Goal: Task Accomplishment & Management: Manage account settings

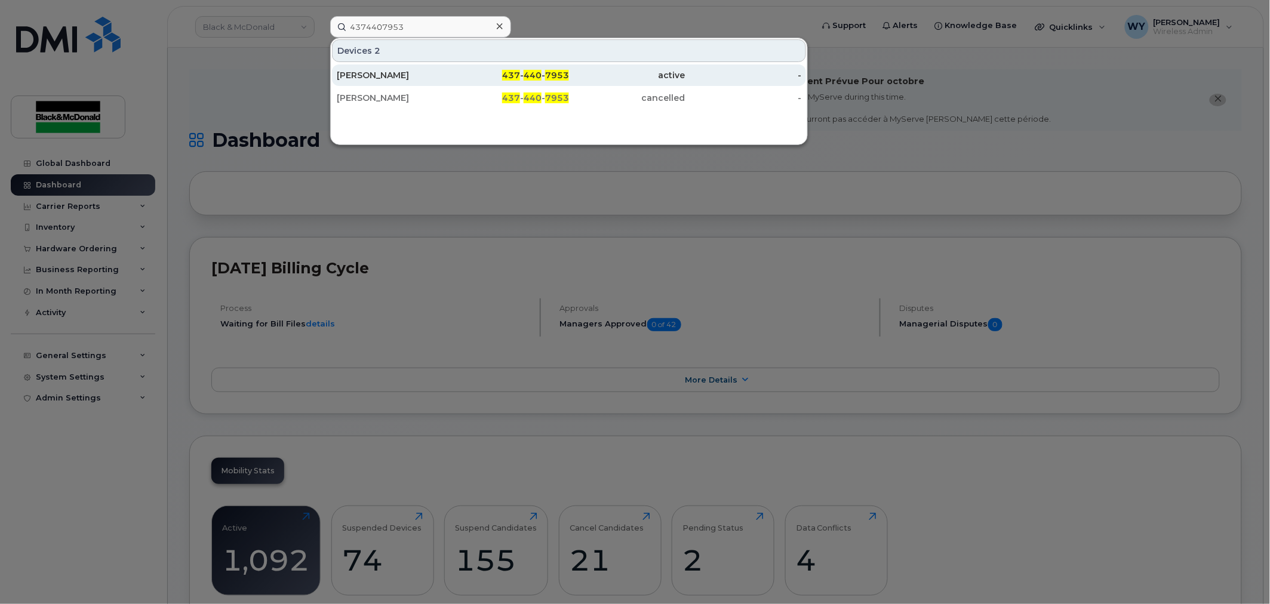
type input "4374407953"
drag, startPoint x: 553, startPoint y: 70, endPoint x: 667, endPoint y: 72, distance: 113.5
click at [553, 70] on span "7953" at bounding box center [557, 75] width 24 height 11
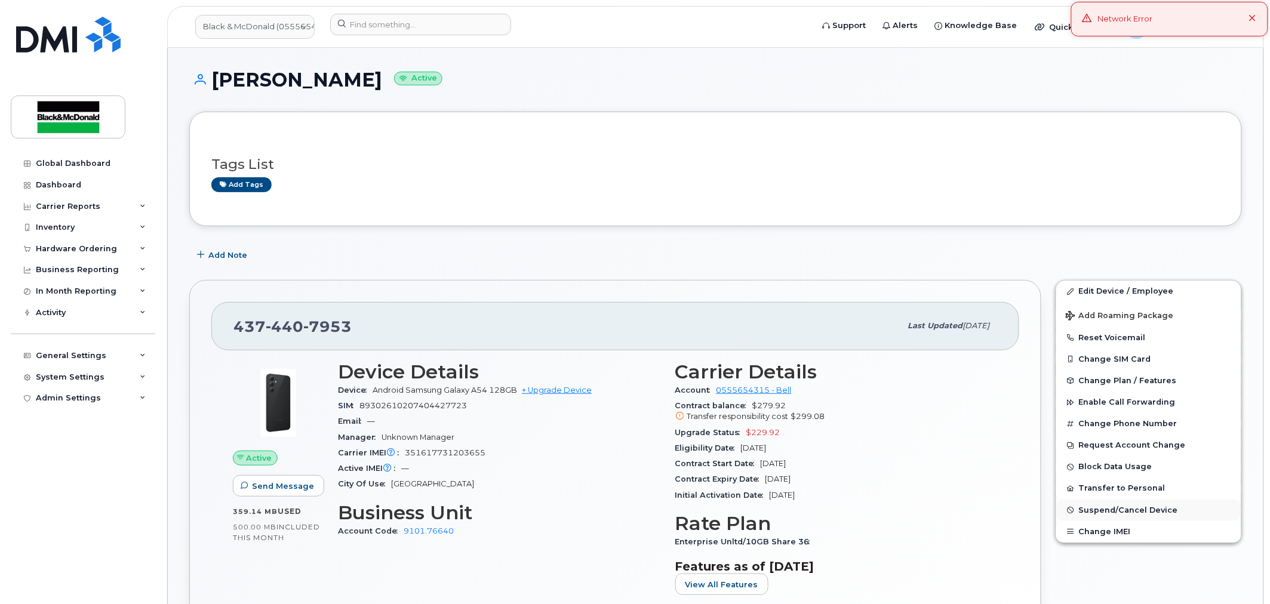
click at [1116, 514] on span "Suspend/Cancel Device" at bounding box center [1128, 510] width 99 height 9
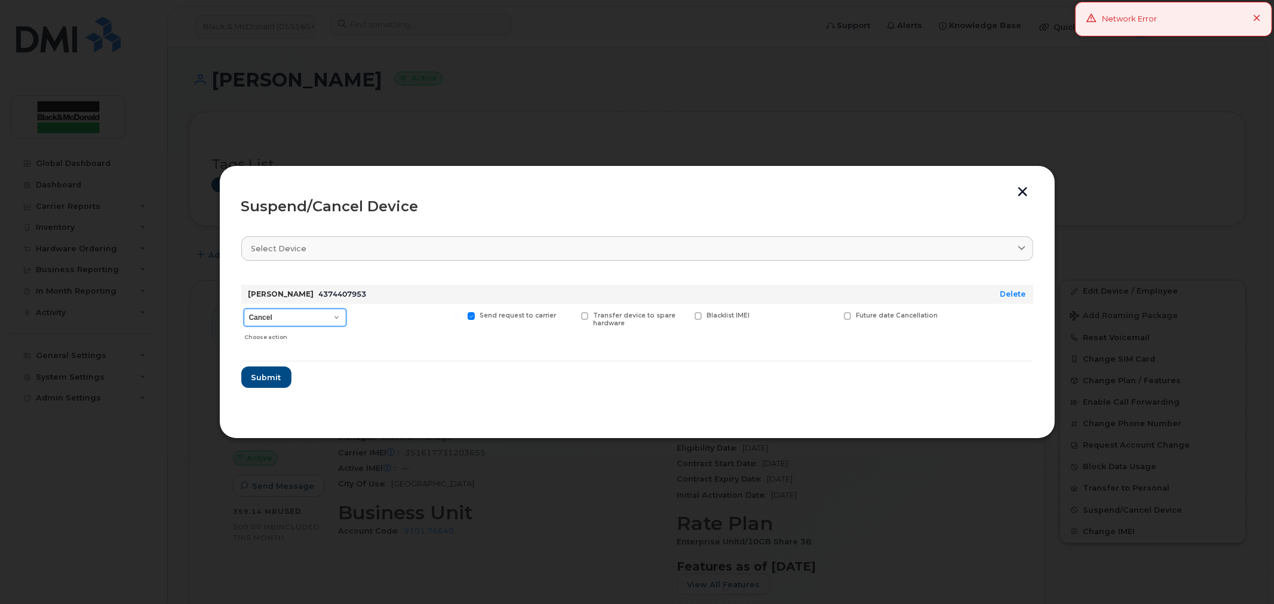
click at [312, 312] on select "Cancel Suspend - Extend Suspension Suspend - Reduced Rate Suspend - Full Rate S…" at bounding box center [295, 318] width 103 height 18
select select "[object Object]"
click at [244, 309] on select "Cancel Suspend - Extend Suspension Suspend - Reduced Rate Suspend - Full Rate S…" at bounding box center [295, 318] width 103 height 18
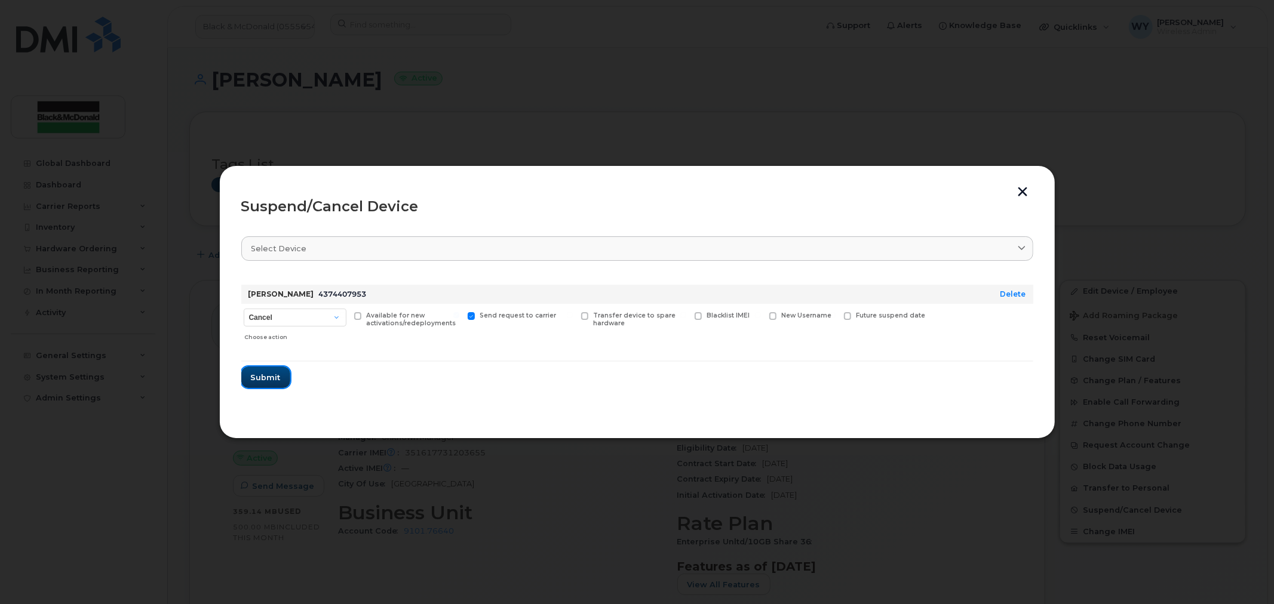
click at [281, 376] on button "Submit" at bounding box center [265, 378] width 49 height 22
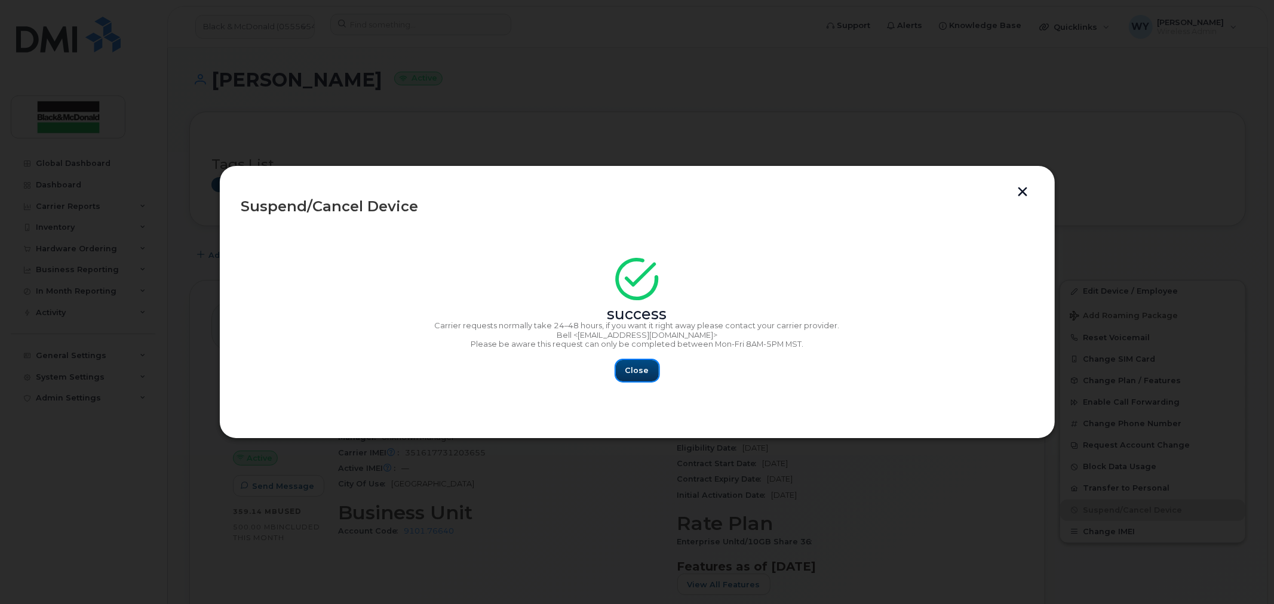
click at [642, 370] on span "Close" at bounding box center [637, 370] width 24 height 11
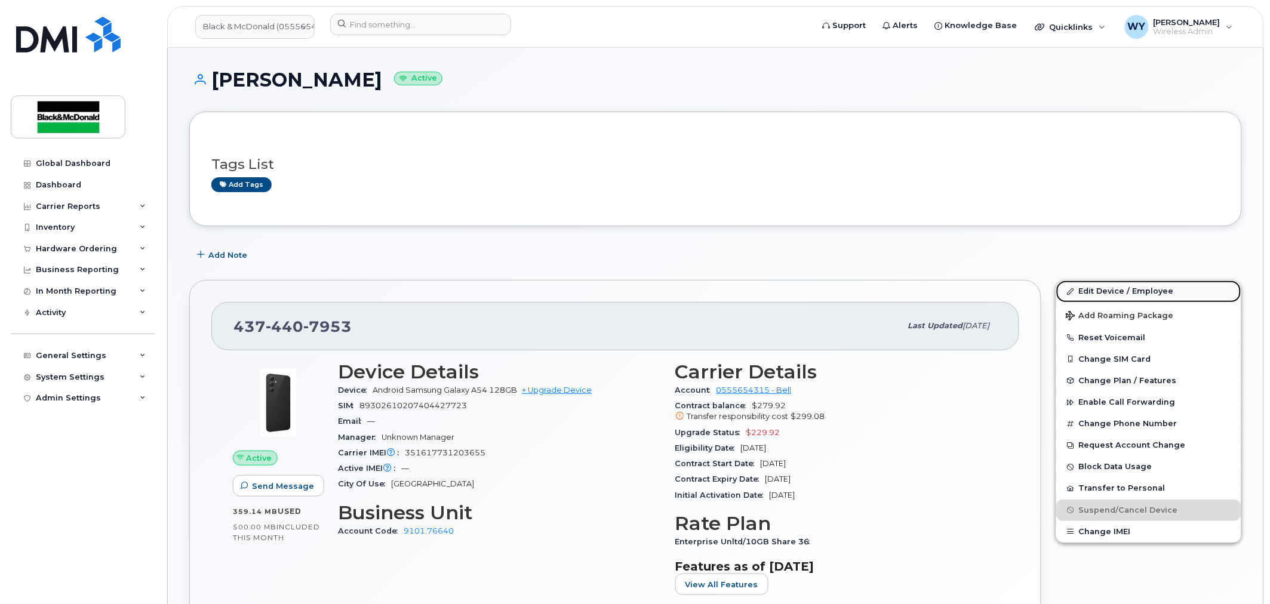
click at [1173, 296] on link "Edit Device / Employee" at bounding box center [1149, 292] width 185 height 22
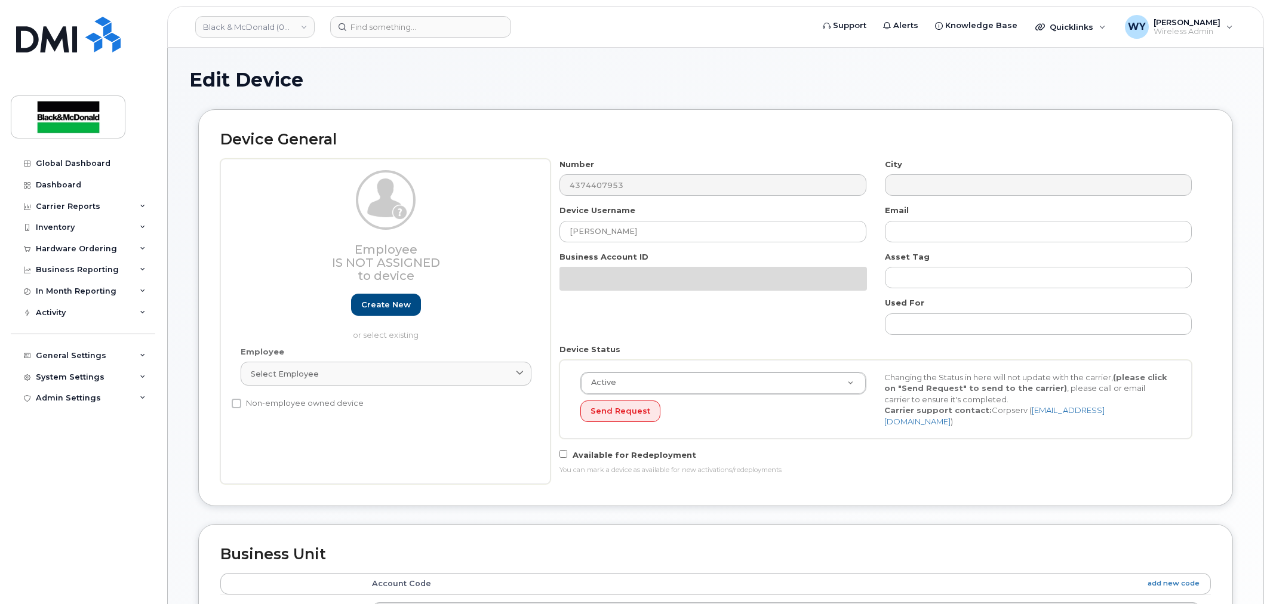
select select "35077829"
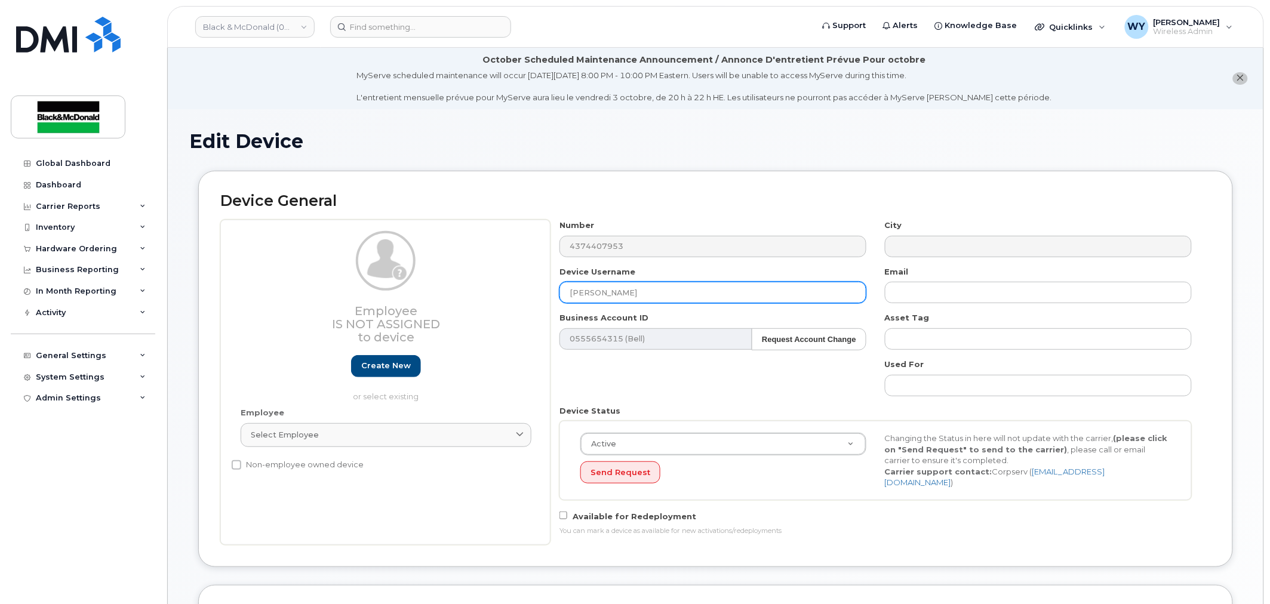
click at [434, 320] on div "Employee Is not assigned to device Create new or select existing Employee Selec…" at bounding box center [715, 383] width 991 height 326
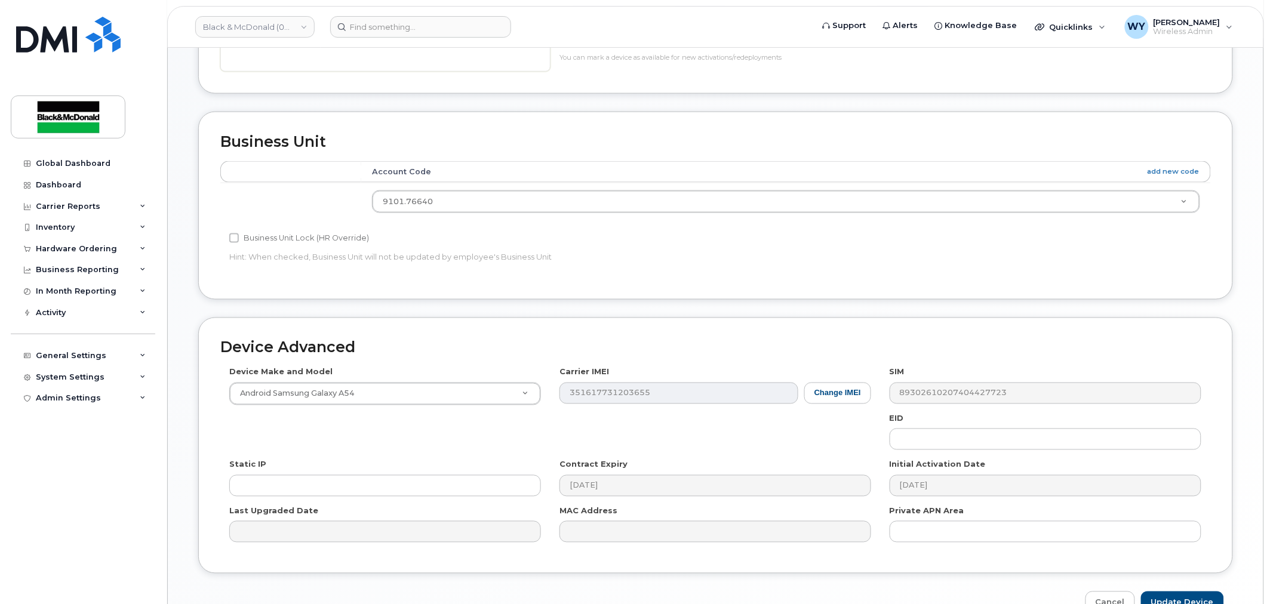
scroll to position [539, 0]
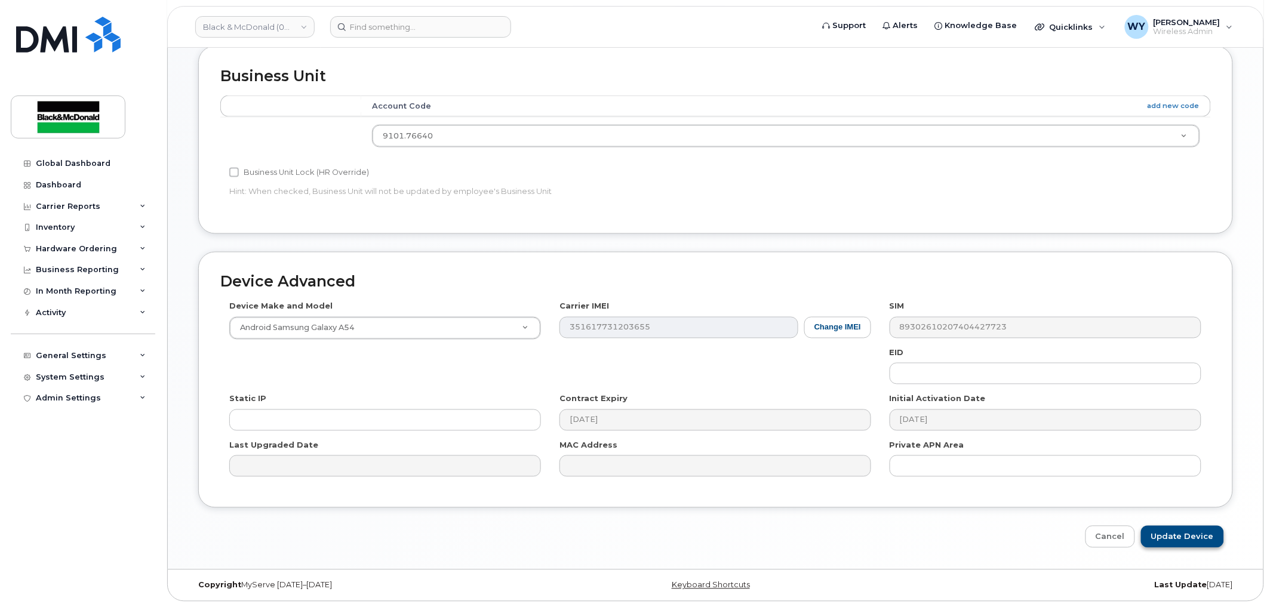
type input "Unassigned - Endpoint"
click at [1179, 530] on input "Update Device" at bounding box center [1182, 537] width 83 height 22
type input "Saving..."
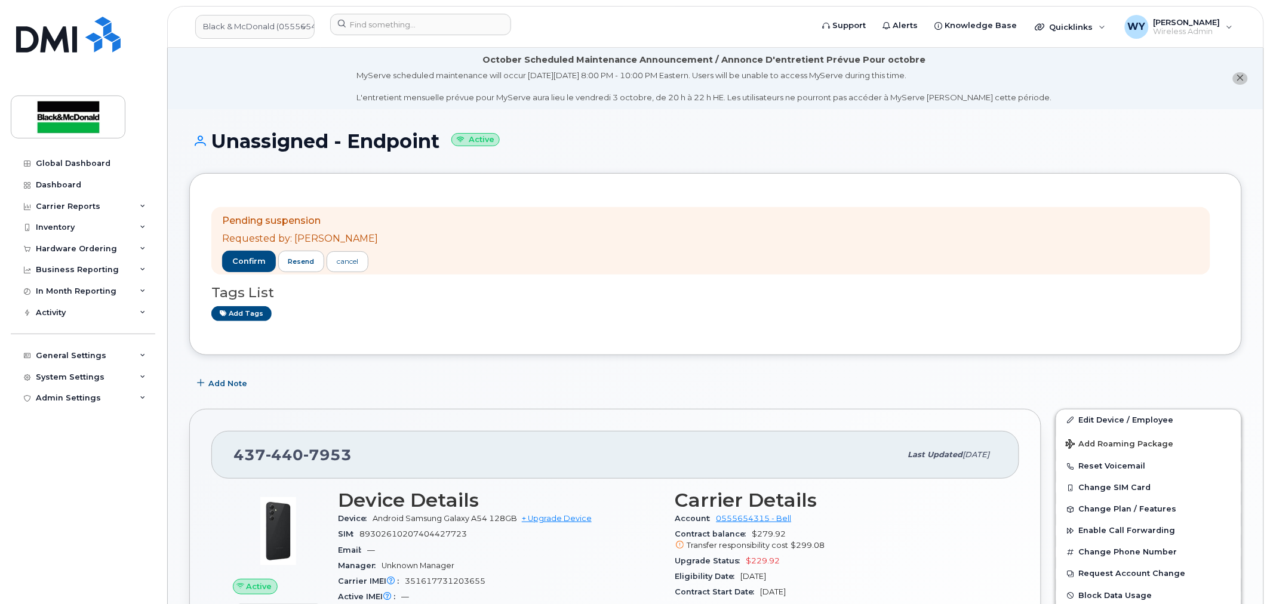
click at [496, 330] on div "Pending suspension Requested by: Wesley Yue confirm resend cancel Tags List Add…" at bounding box center [715, 264] width 1009 height 138
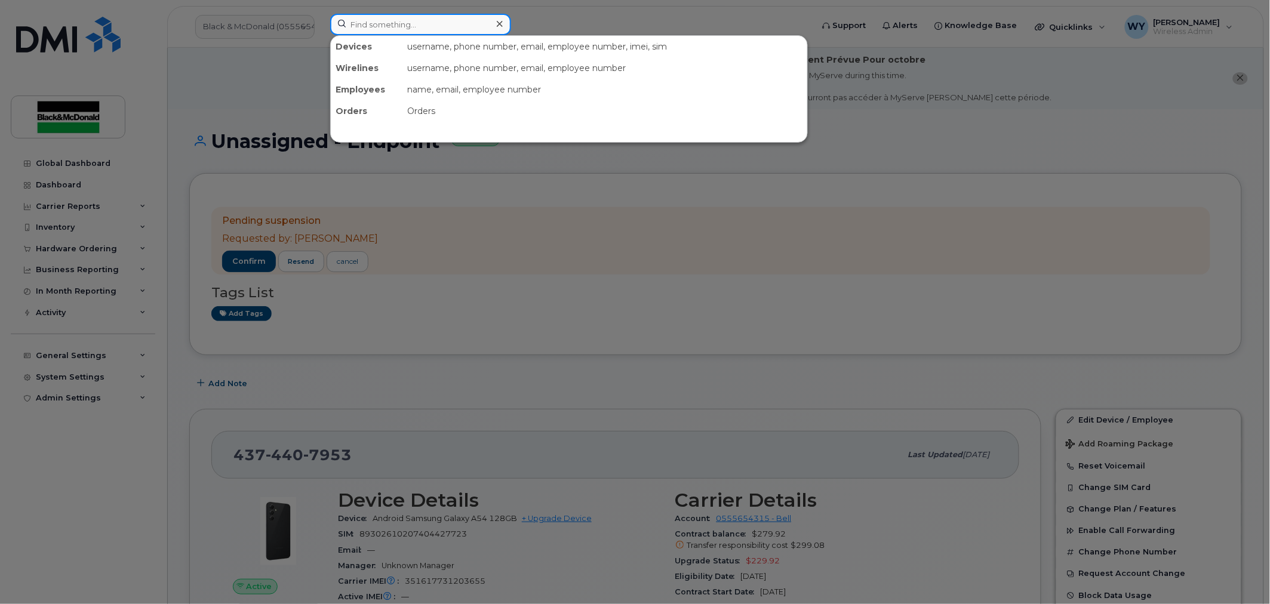
click at [407, 28] on input at bounding box center [420, 25] width 181 height 22
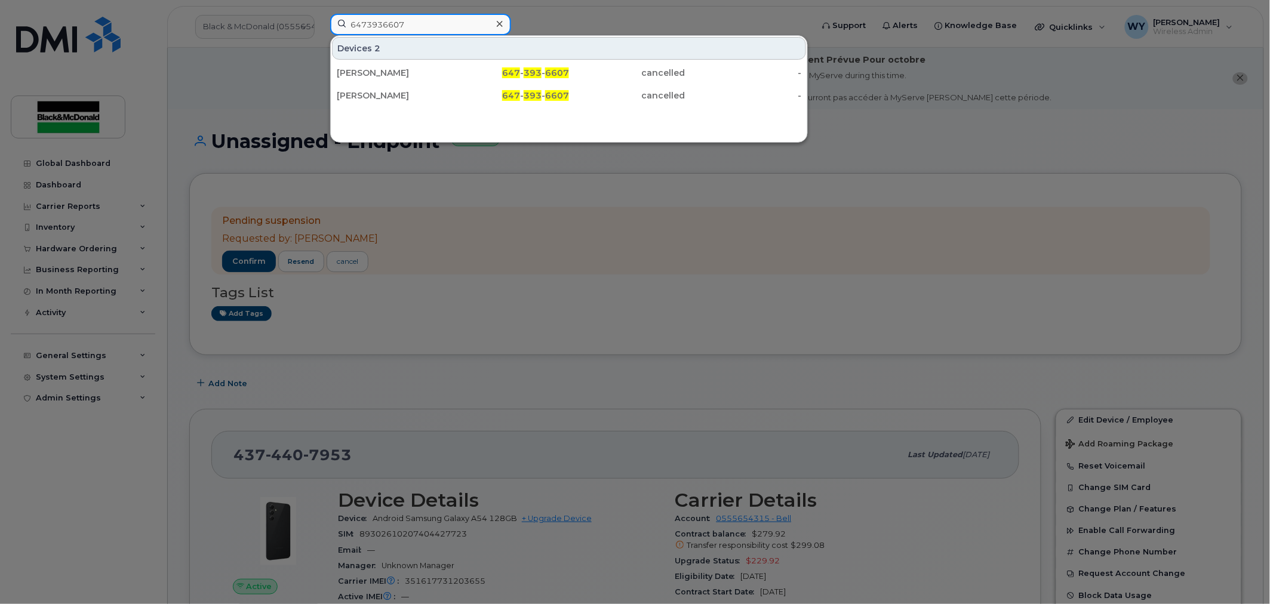
drag, startPoint x: 421, startPoint y: 27, endPoint x: 164, endPoint y: 42, distance: 257.8
click at [321, 40] on div "6473936607 Devices 2 Ravi Phirtieraj 647 - 393 - 6607 cancelled - Ravi Phirtier…" at bounding box center [568, 27] width 494 height 26
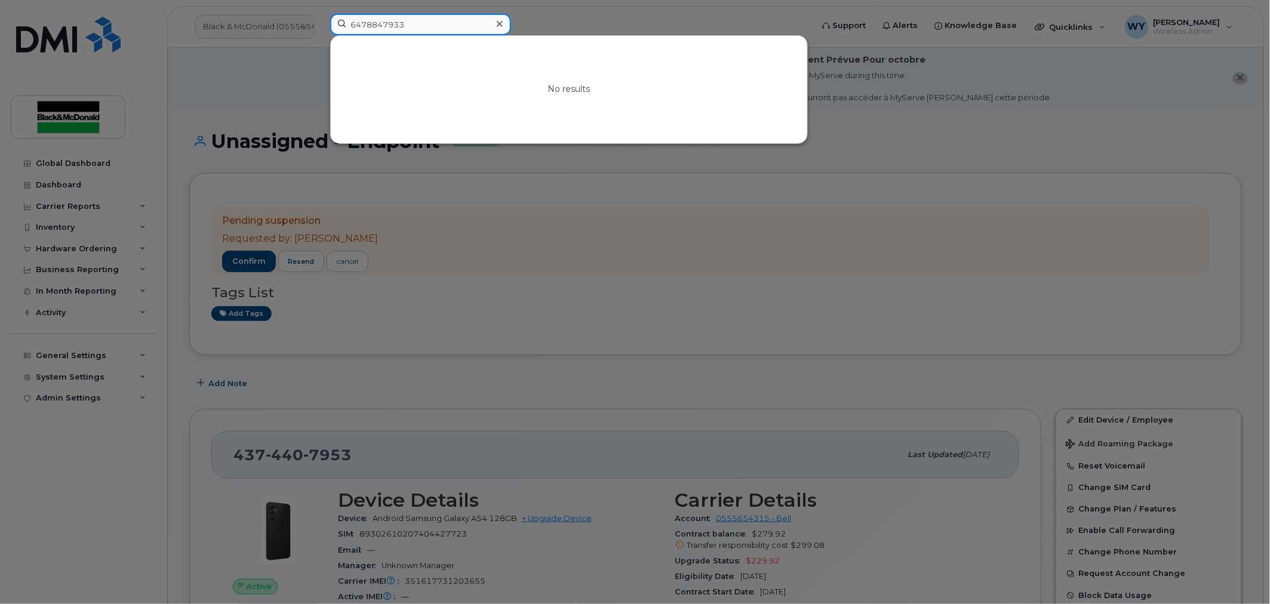
drag, startPoint x: 418, startPoint y: 20, endPoint x: 171, endPoint y: 29, distance: 246.9
click at [321, 29] on div "6478847933 No results" at bounding box center [568, 27] width 494 height 26
drag, startPoint x: 437, startPoint y: 27, endPoint x: 280, endPoint y: 38, distance: 158.1
click at [321, 38] on div "6478847933 No results" at bounding box center [568, 27] width 494 height 26
drag, startPoint x: 353, startPoint y: 35, endPoint x: 122, endPoint y: 41, distance: 231.2
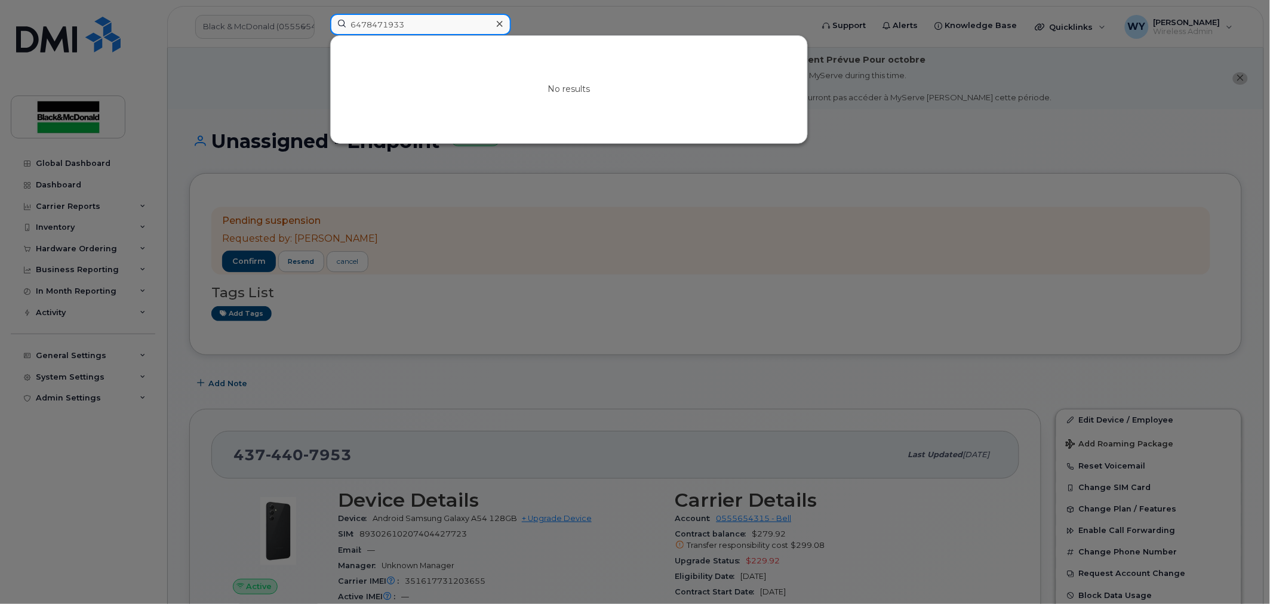
click at [321, 40] on div "6478471933 No results" at bounding box center [568, 27] width 494 height 26
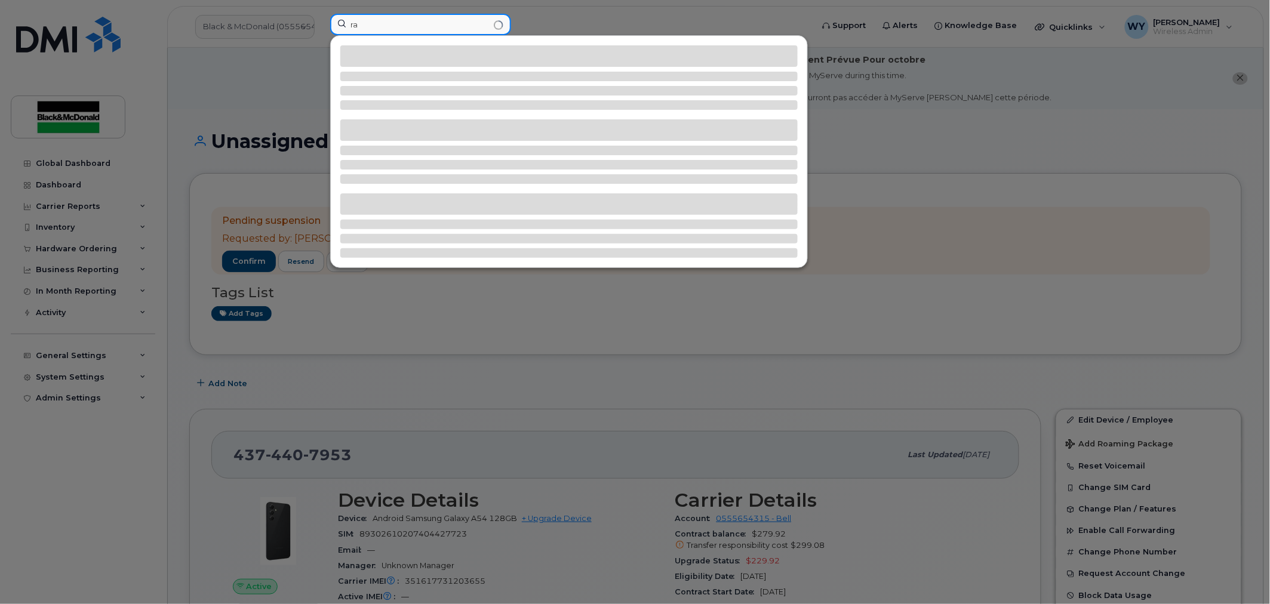
type input "r"
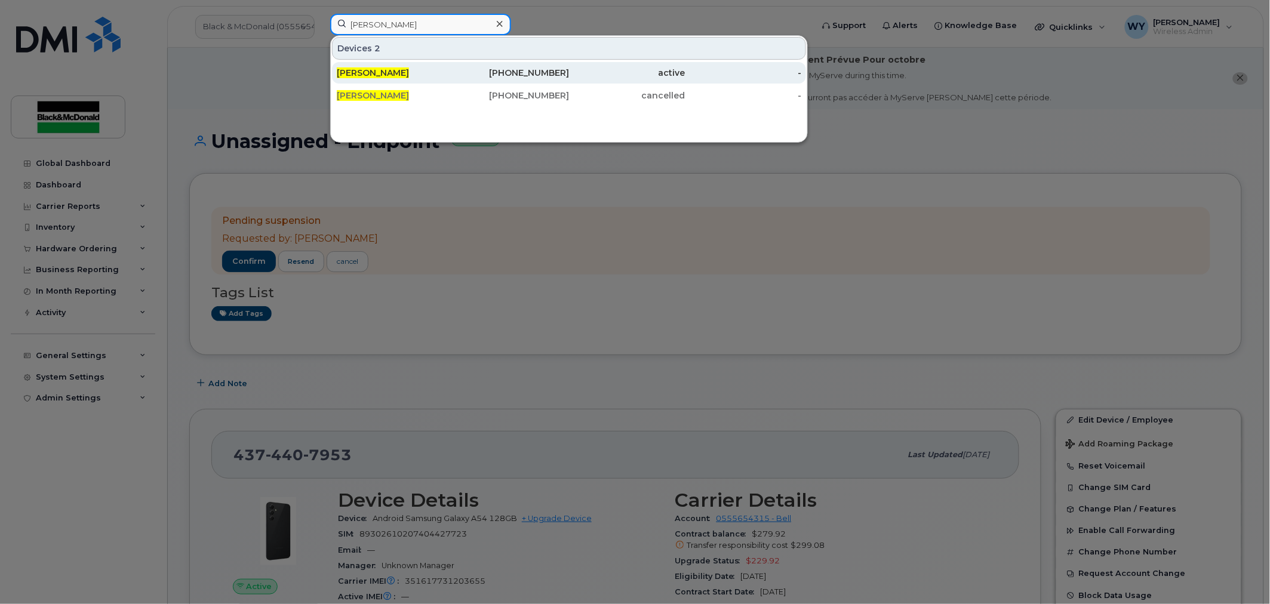
type input "brian sharman"
click at [589, 73] on div "active" at bounding box center [627, 73] width 116 height 12
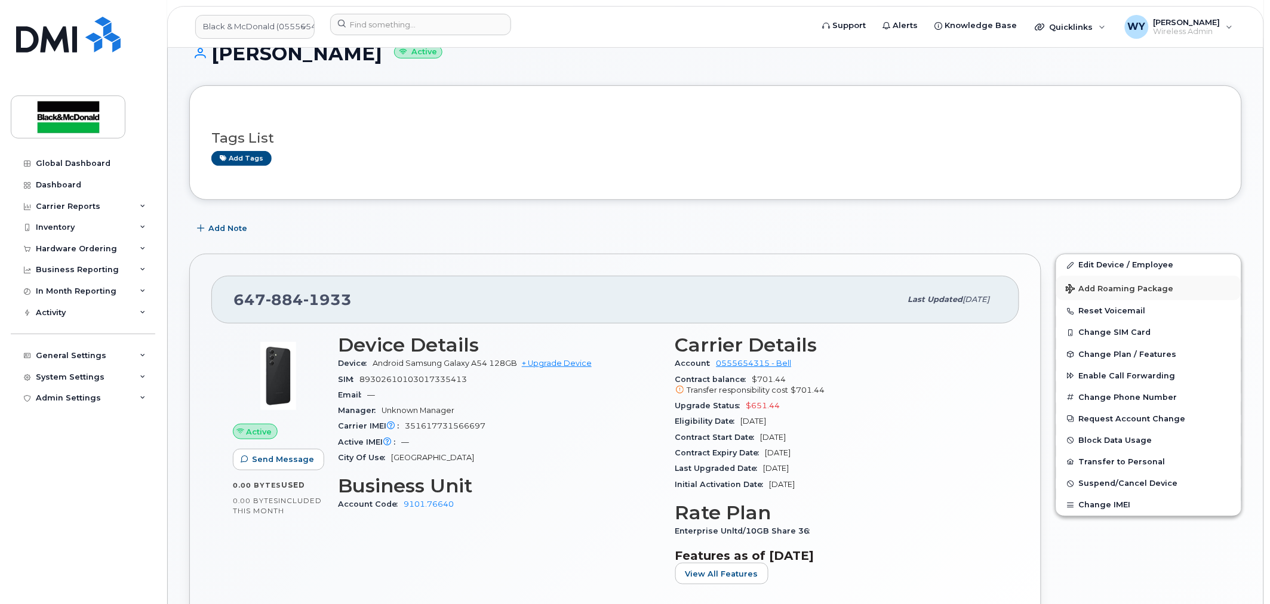
scroll to position [133, 0]
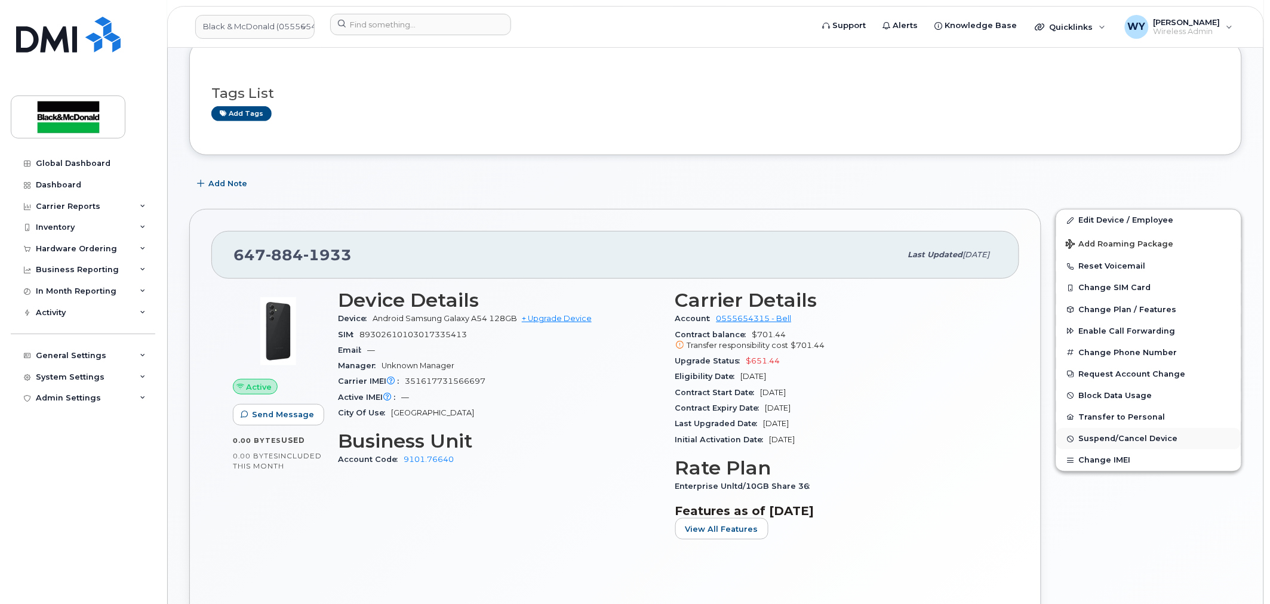
click at [1167, 441] on span "Suspend/Cancel Device" at bounding box center [1128, 439] width 99 height 9
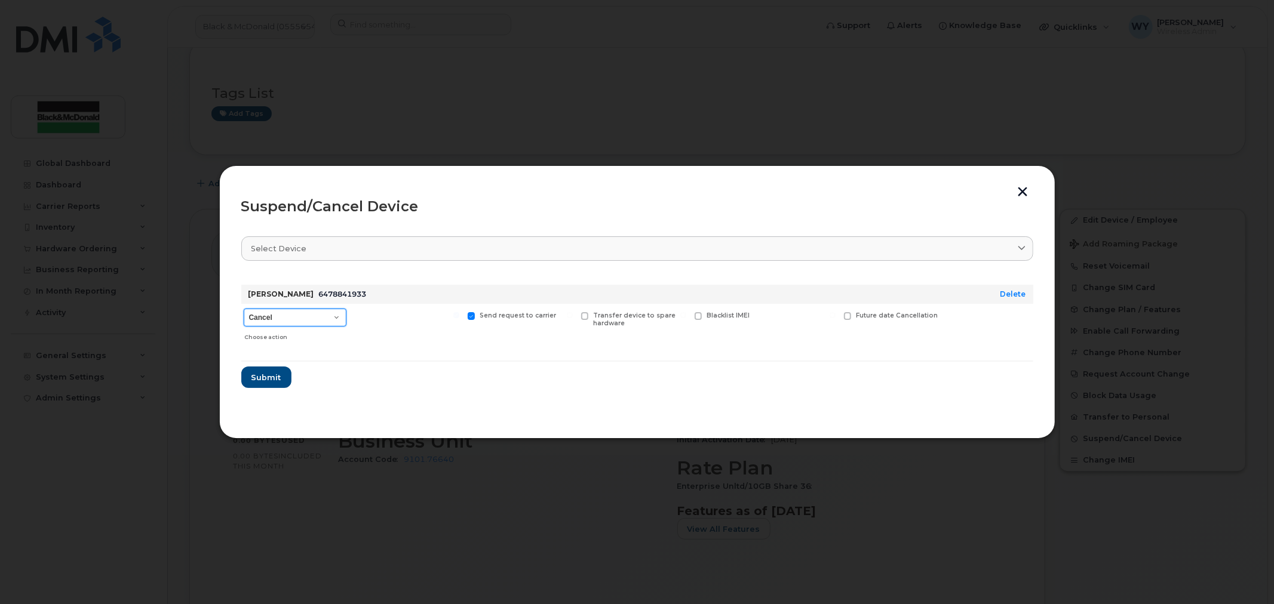
click at [302, 312] on select "Cancel Suspend - Extend Suspension Suspend - Reduced Rate Suspend - Full Rate S…" at bounding box center [295, 318] width 103 height 18
click at [259, 384] on button "Submit" at bounding box center [265, 378] width 49 height 22
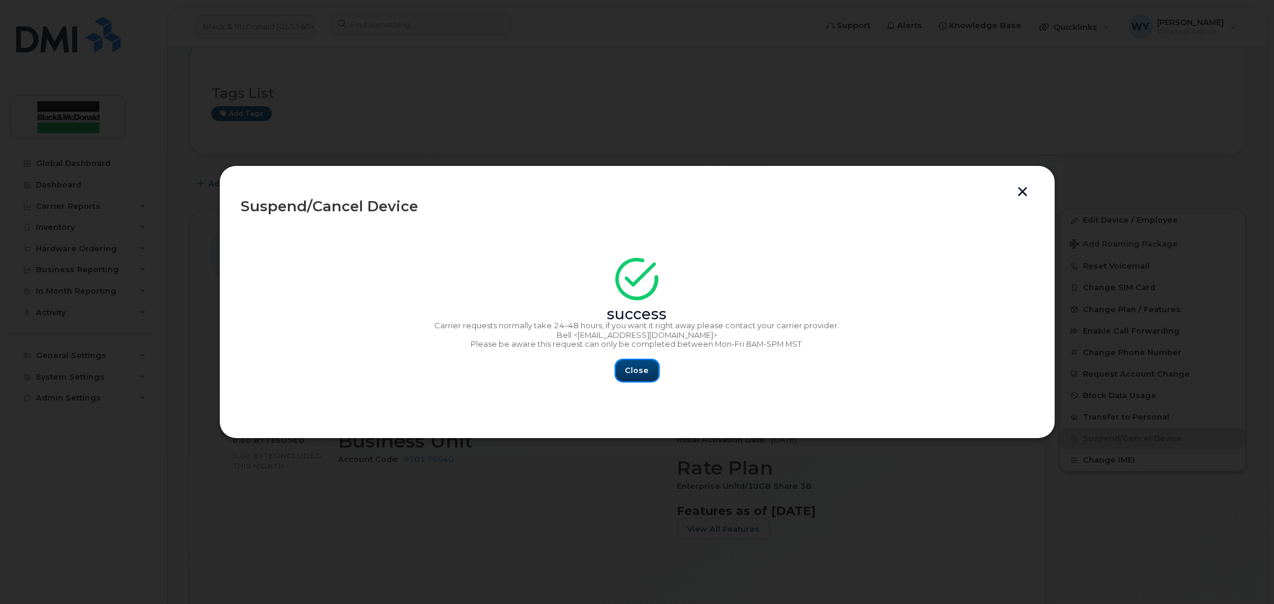
click at [634, 369] on span "Close" at bounding box center [637, 370] width 24 height 11
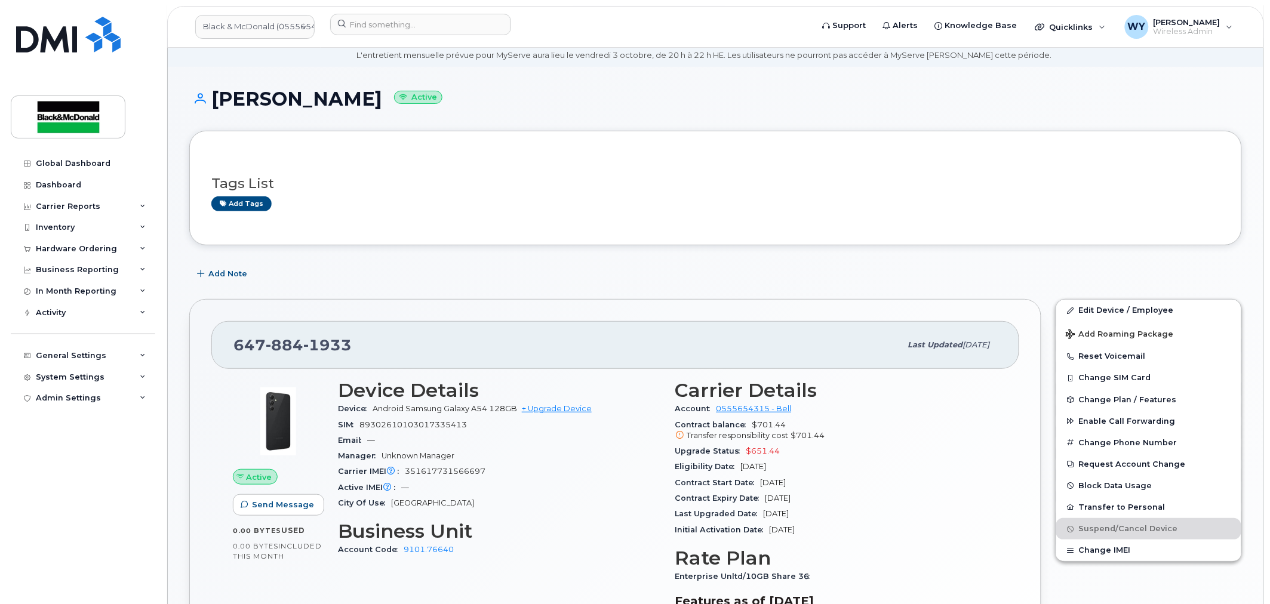
scroll to position [66, 0]
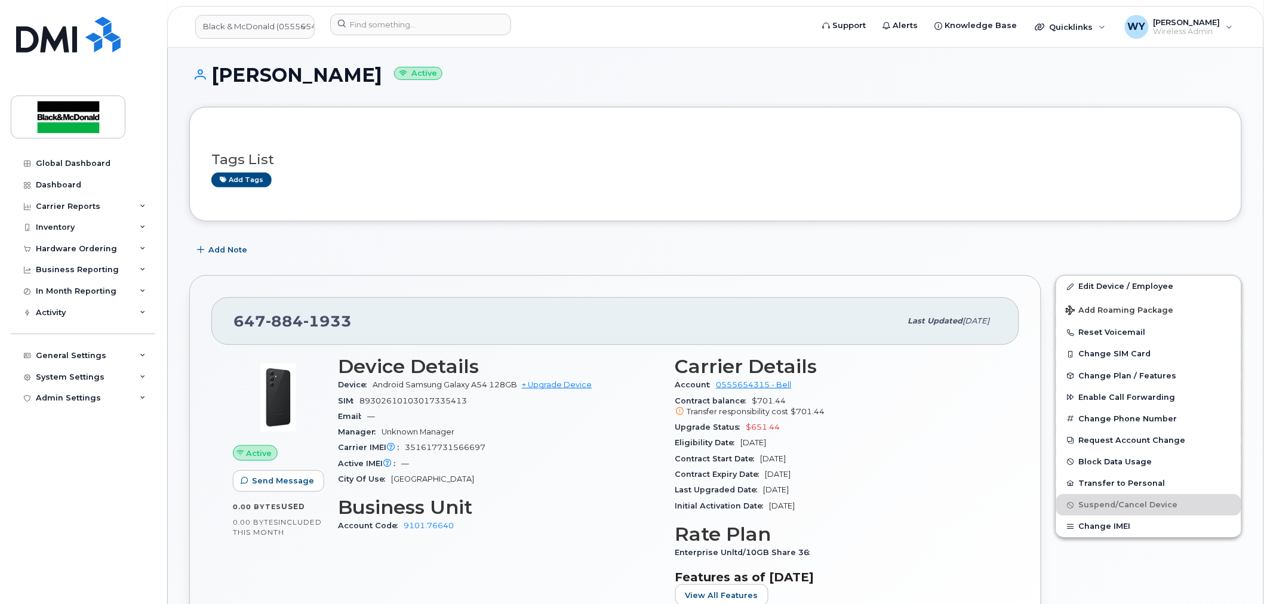
click at [550, 253] on div "Add Note" at bounding box center [715, 251] width 1053 height 22
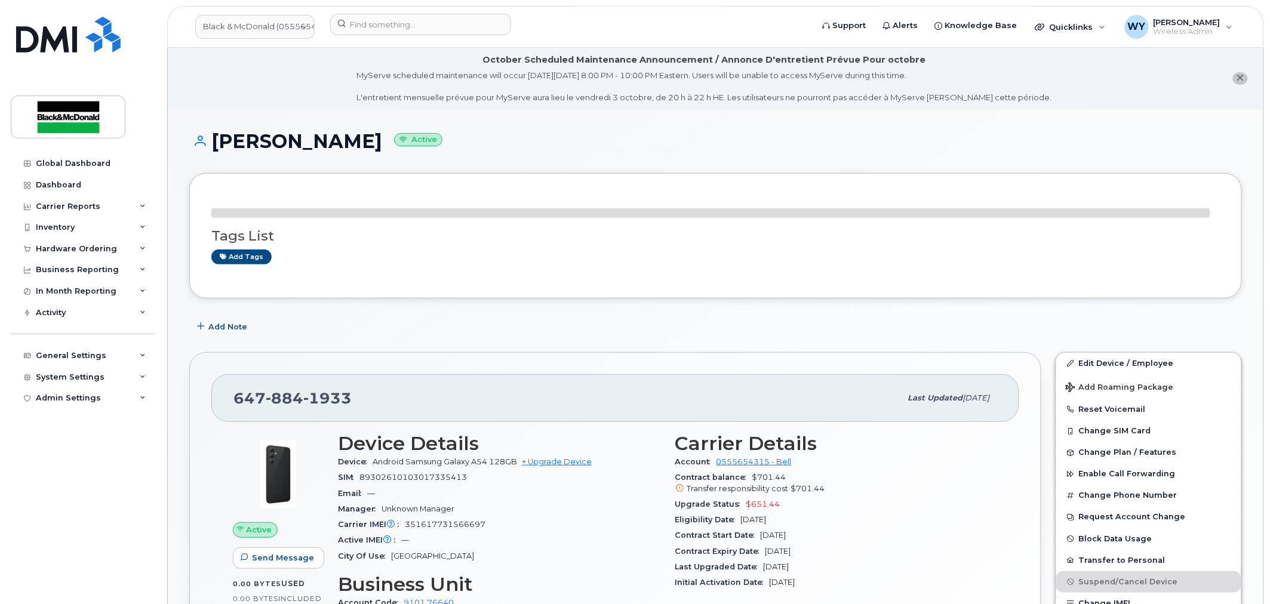
click at [515, 283] on div "Tags List Add tags" at bounding box center [715, 235] width 1053 height 125
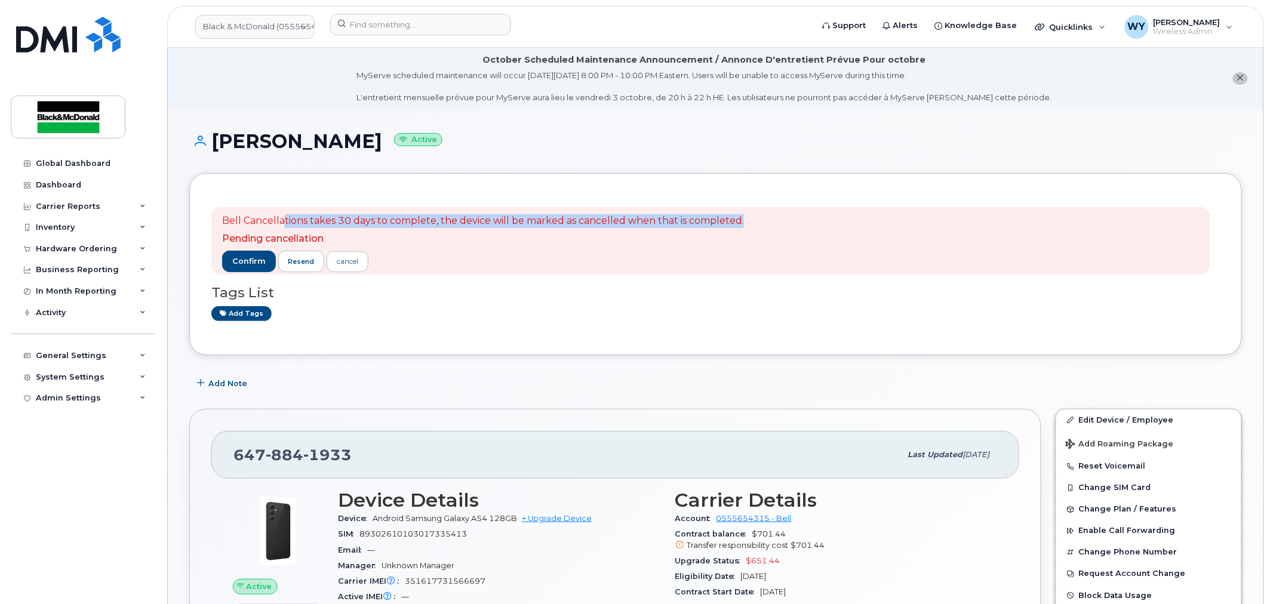
drag, startPoint x: 282, startPoint y: 224, endPoint x: 760, endPoint y: 228, distance: 478.5
click at [760, 228] on div "Bell Cancellations takes 30 days to complete, the device will be marked as canc…" at bounding box center [710, 241] width 999 height 68
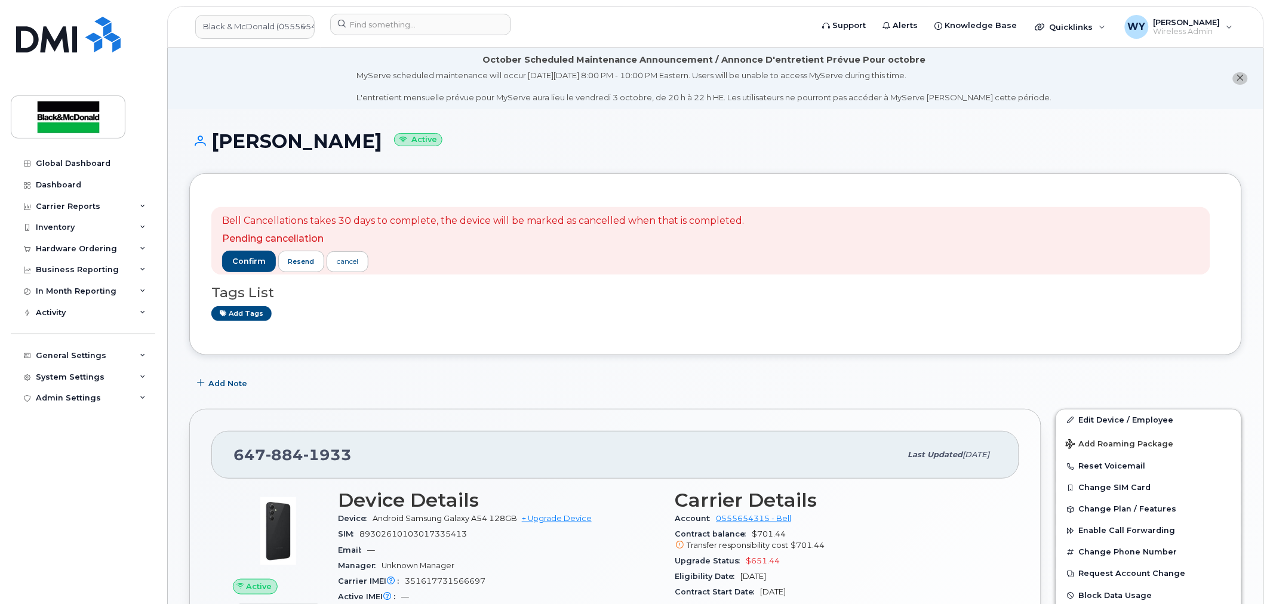
click at [748, 232] on div "Bell Cancellations takes 30 days to complete, the device will be marked as canc…" at bounding box center [710, 241] width 999 height 68
click at [415, 29] on input at bounding box center [420, 25] width 181 height 22
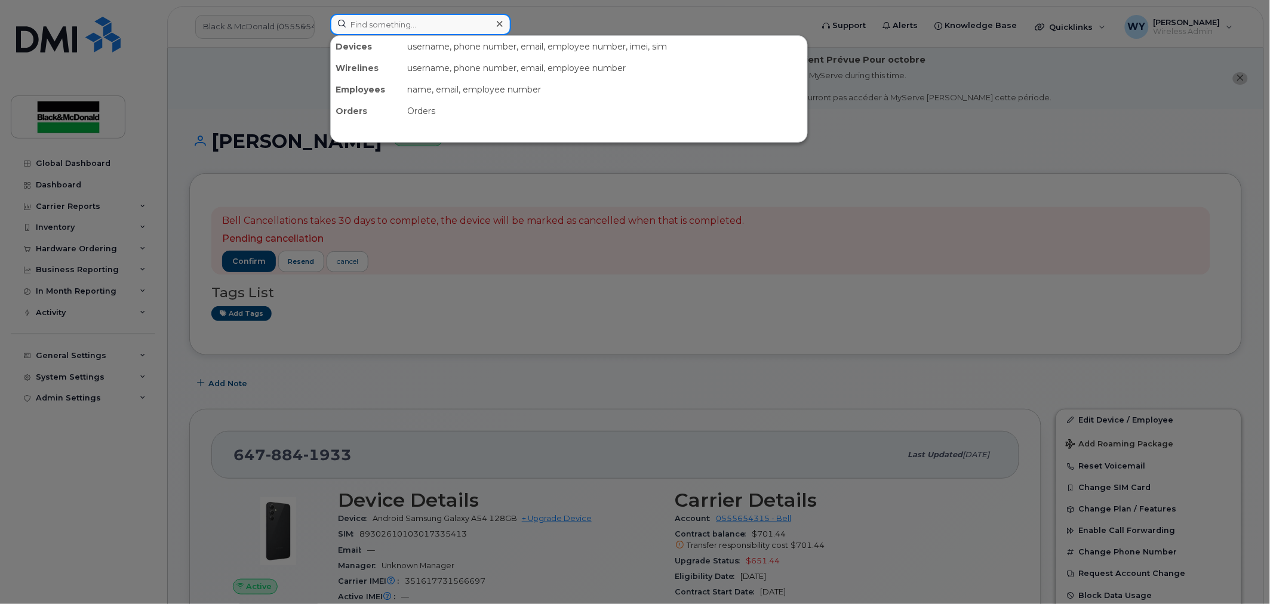
paste input "BREZYNSKIE"
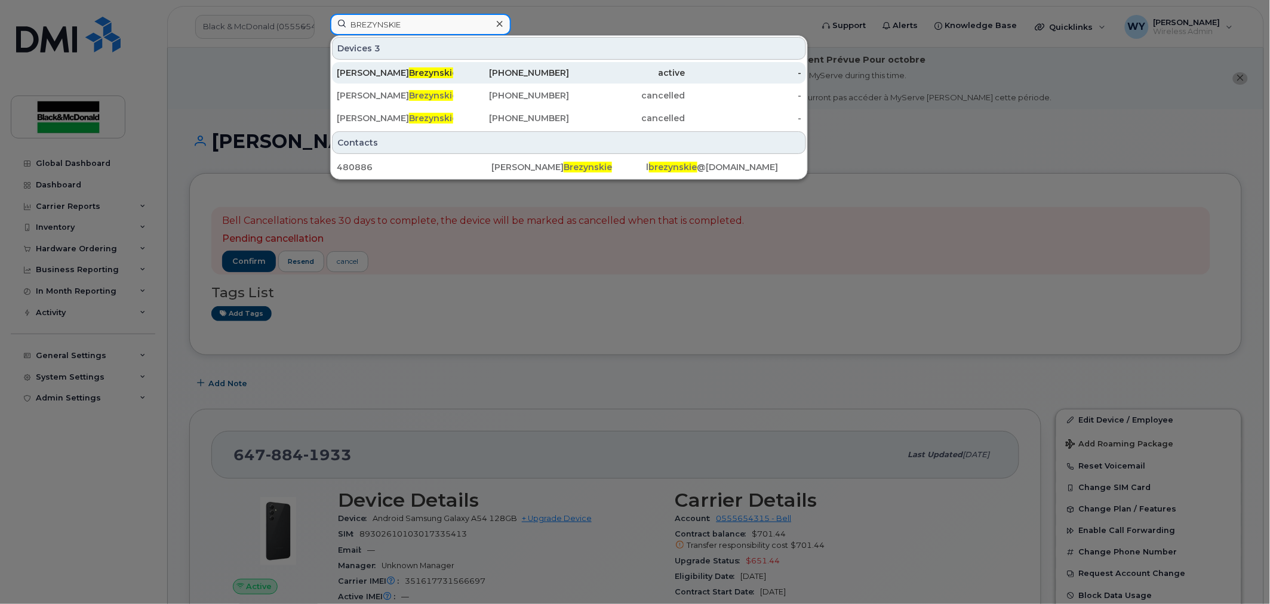
type input "BREZYNSKIE"
drag, startPoint x: 386, startPoint y: 67, endPoint x: 396, endPoint y: 67, distance: 9.6
click at [386, 67] on div "[PERSON_NAME]" at bounding box center [395, 73] width 116 height 12
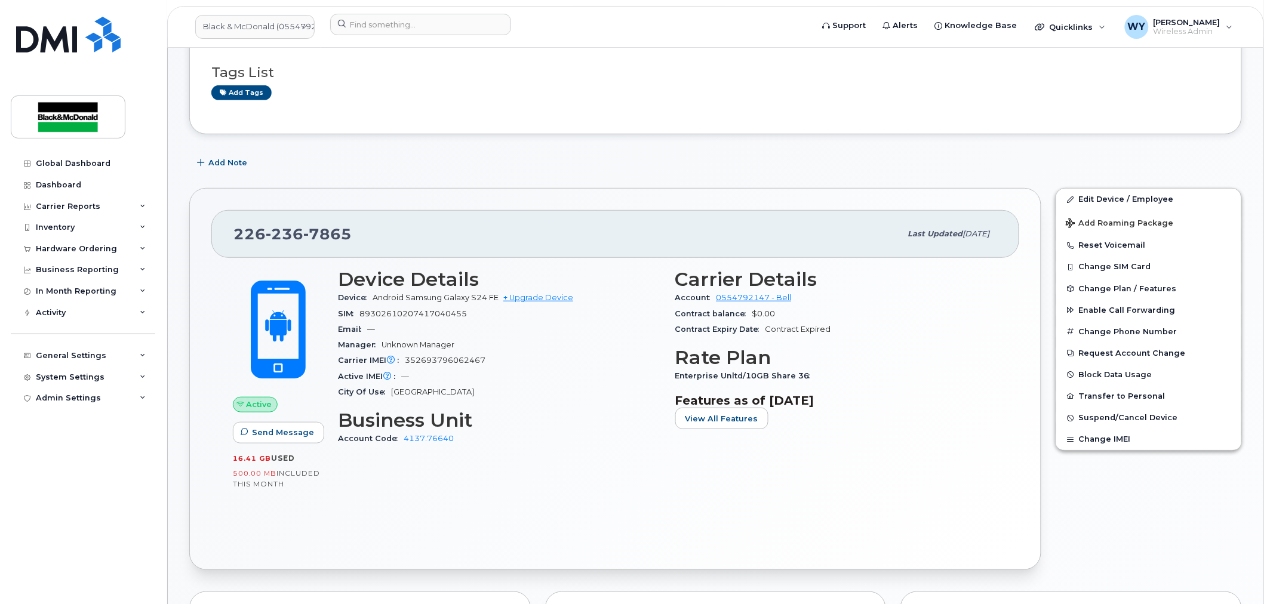
scroll to position [133, 0]
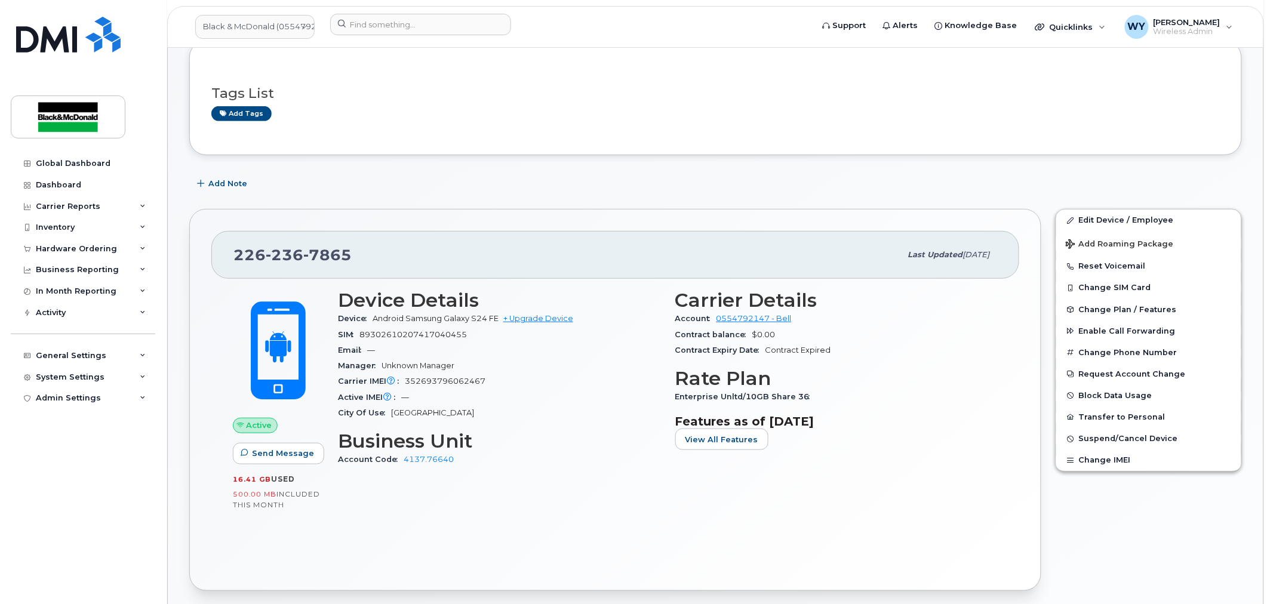
click at [551, 418] on div "City Of Use [GEOGRAPHIC_DATA]" at bounding box center [499, 414] width 323 height 16
click at [675, 488] on div "Device Details Device Android Samsung Galaxy S24 FE + Upgrade Device SIM 893026…" at bounding box center [668, 403] width 674 height 240
click at [575, 392] on div "Active IMEI Active IMEI is refreshed daily with a delay of up to 48 hours follo…" at bounding box center [499, 398] width 323 height 16
